Goal: Check status: Check status

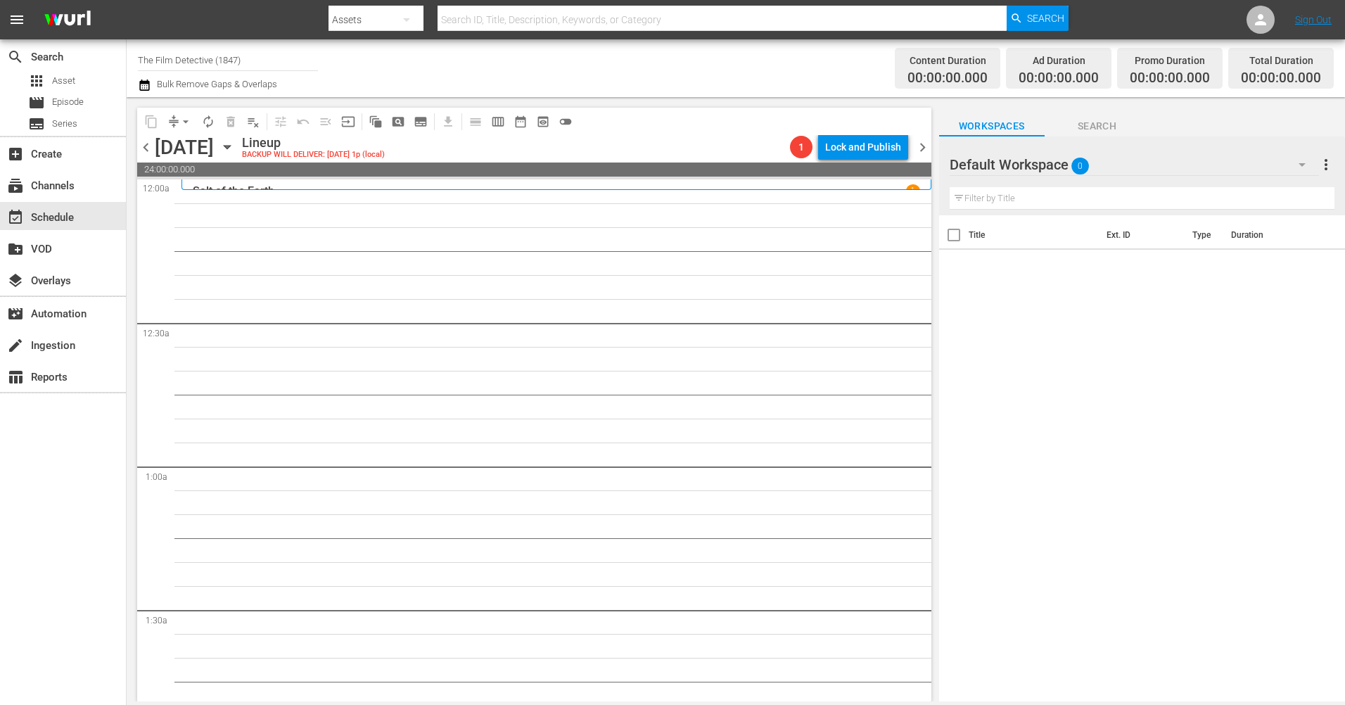
click at [140, 143] on span "chevron_left" at bounding box center [146, 148] width 18 height 18
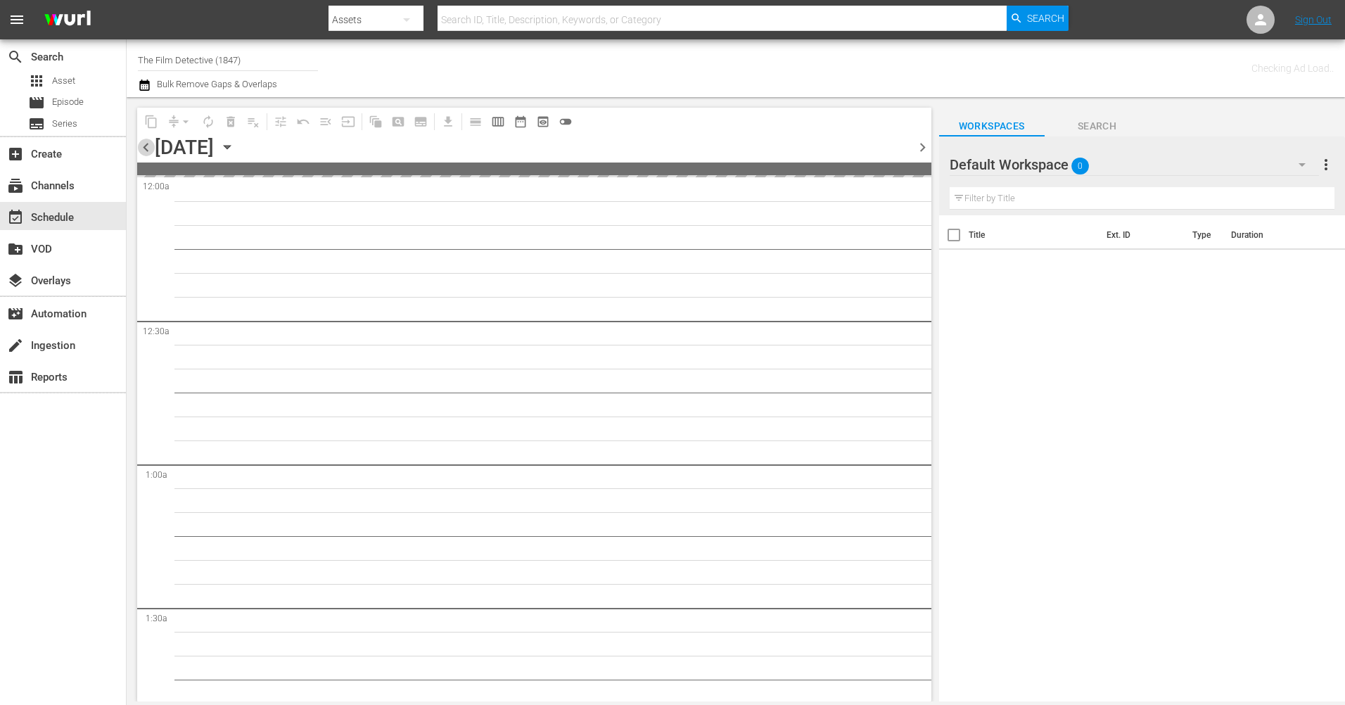
click at [140, 143] on span "chevron_left" at bounding box center [146, 148] width 18 height 18
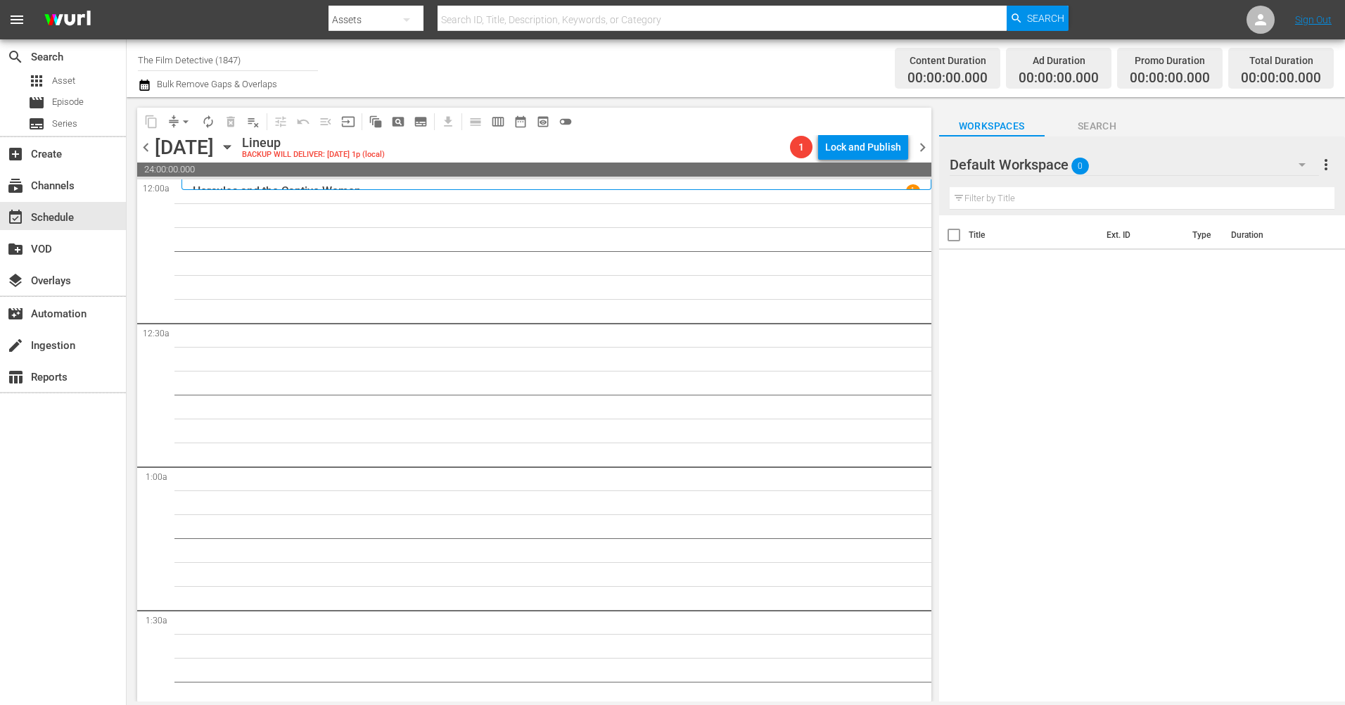
click at [921, 151] on span "chevron_right" at bounding box center [923, 148] width 18 height 18
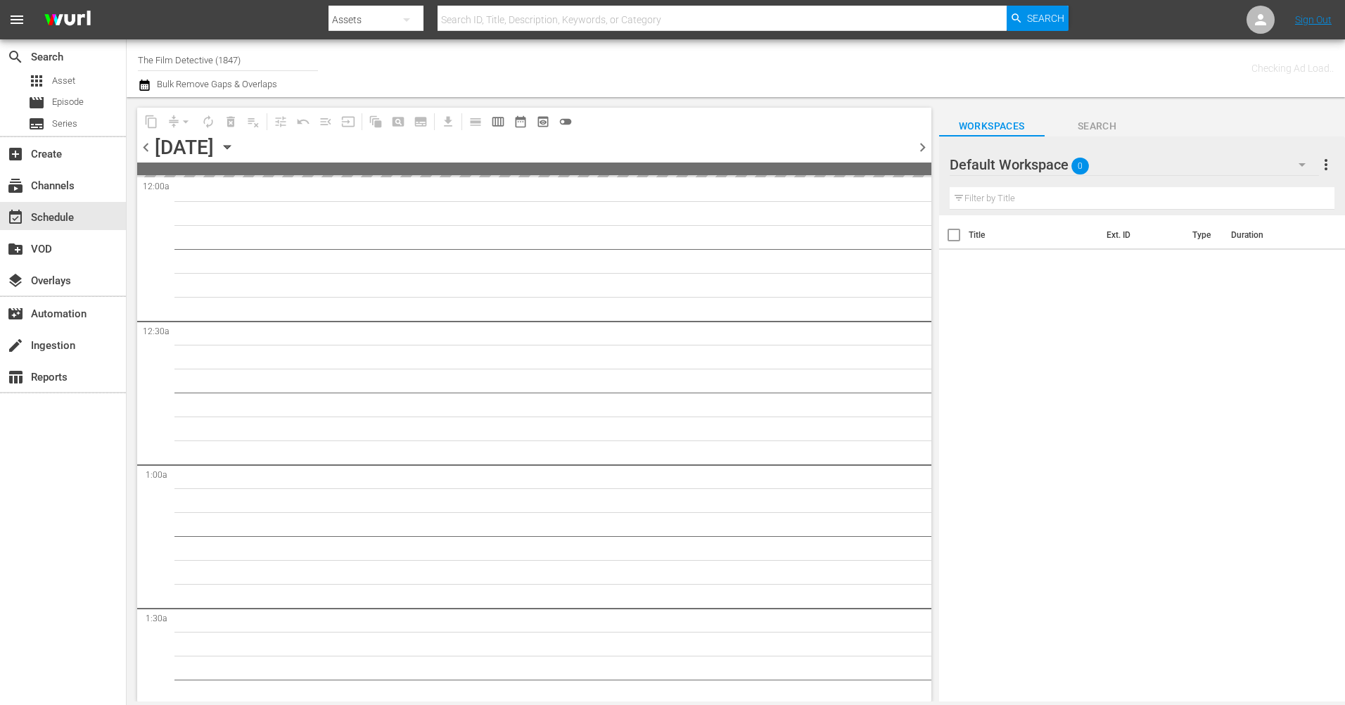
click at [921, 151] on span "chevron_right" at bounding box center [923, 148] width 18 height 18
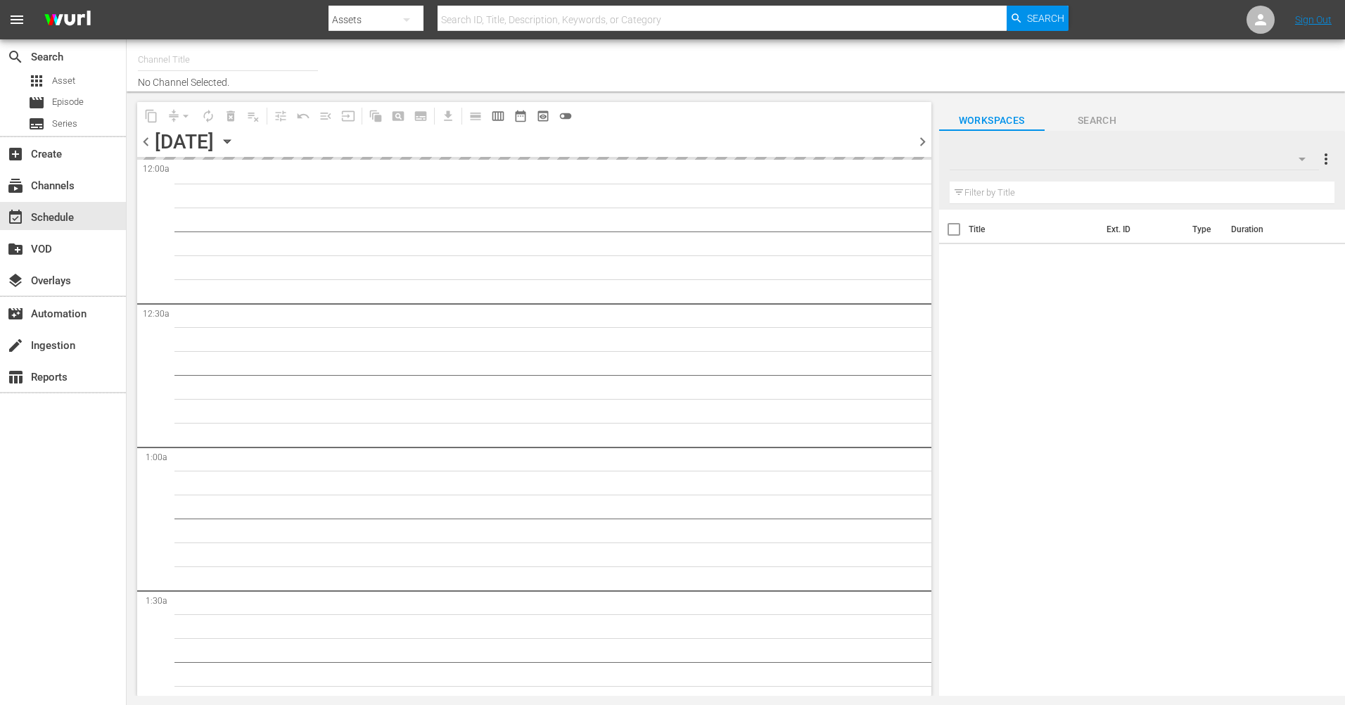
type input "The Film Detective (1847)"
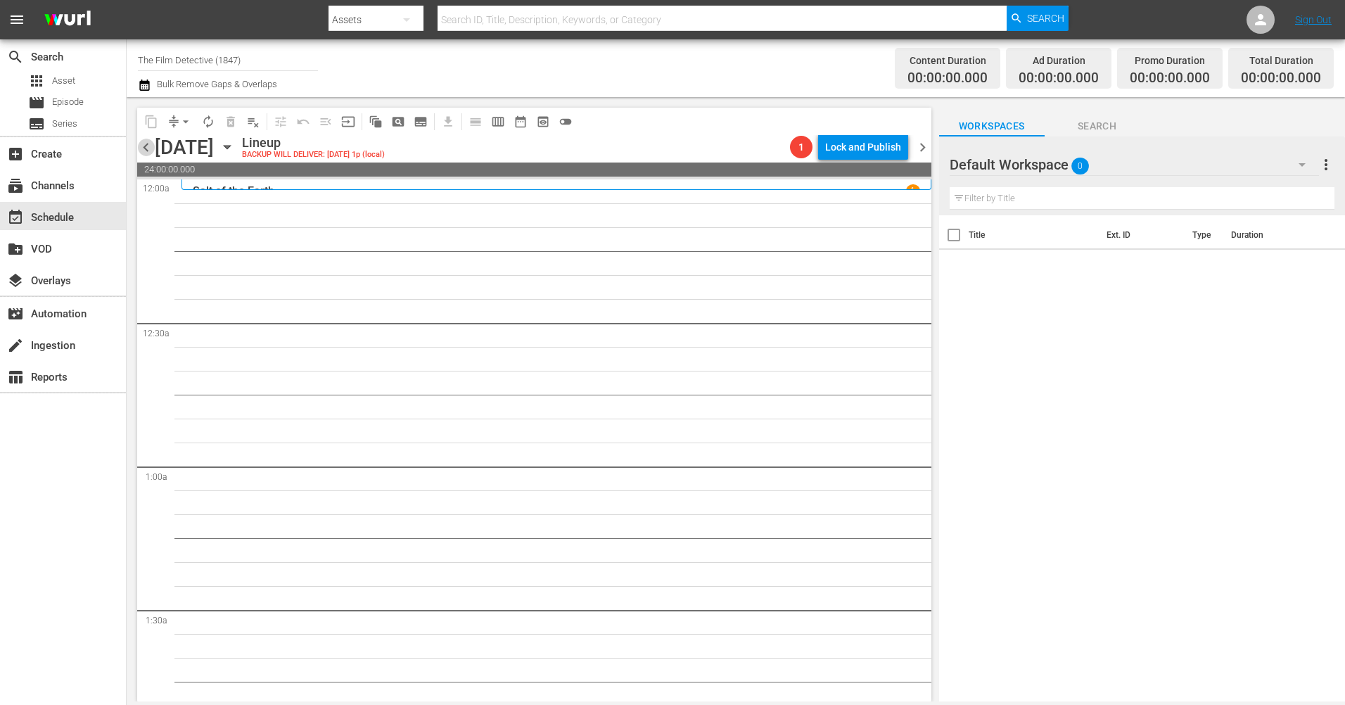
click at [146, 149] on span "chevron_left" at bounding box center [146, 148] width 18 height 18
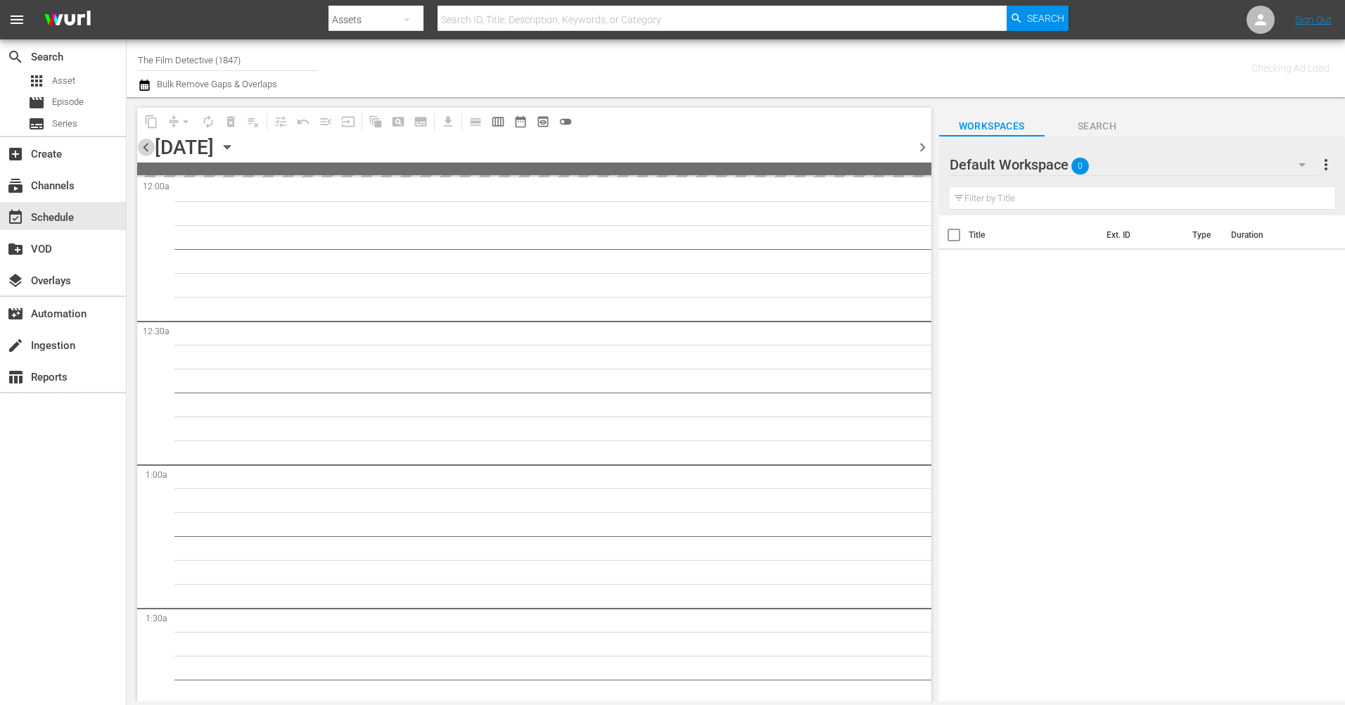
click at [146, 149] on span "chevron_left" at bounding box center [146, 148] width 18 height 18
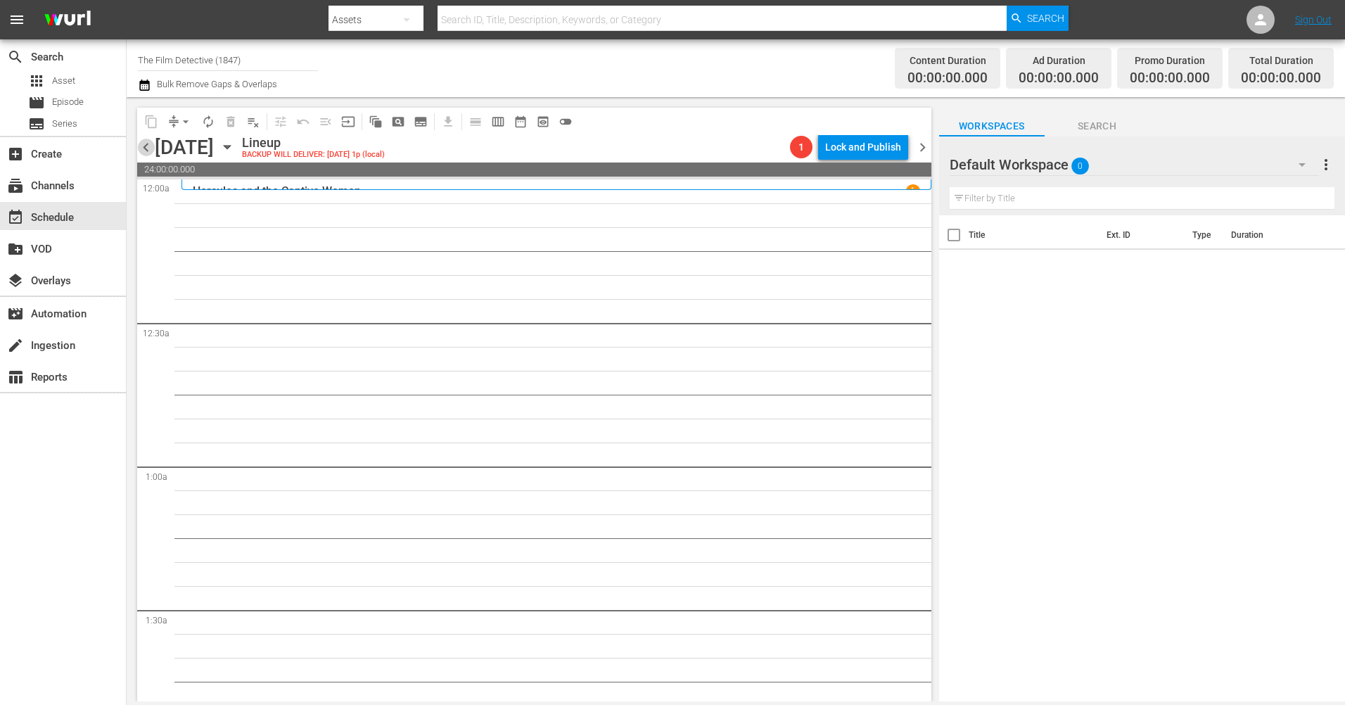
click at [147, 149] on span "chevron_left" at bounding box center [146, 148] width 18 height 18
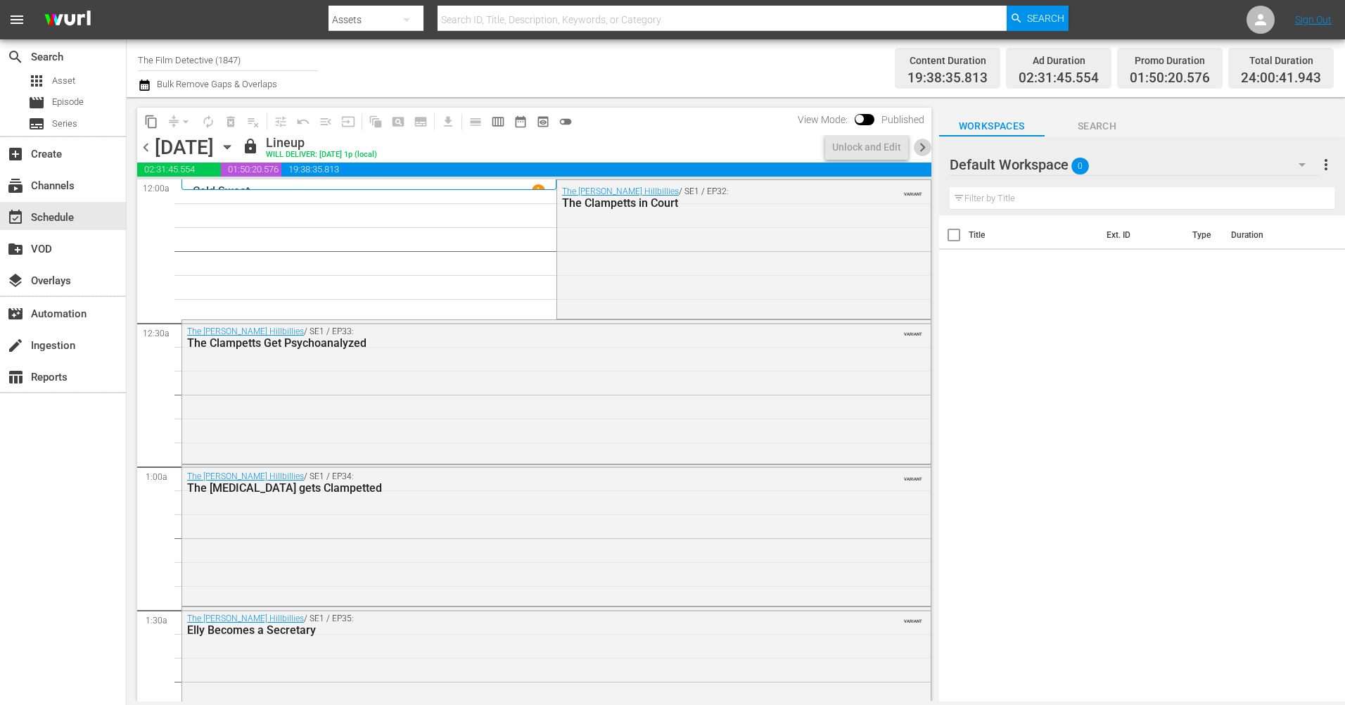
click at [921, 148] on span "chevron_right" at bounding box center [923, 148] width 18 height 18
